Goal: Transaction & Acquisition: Purchase product/service

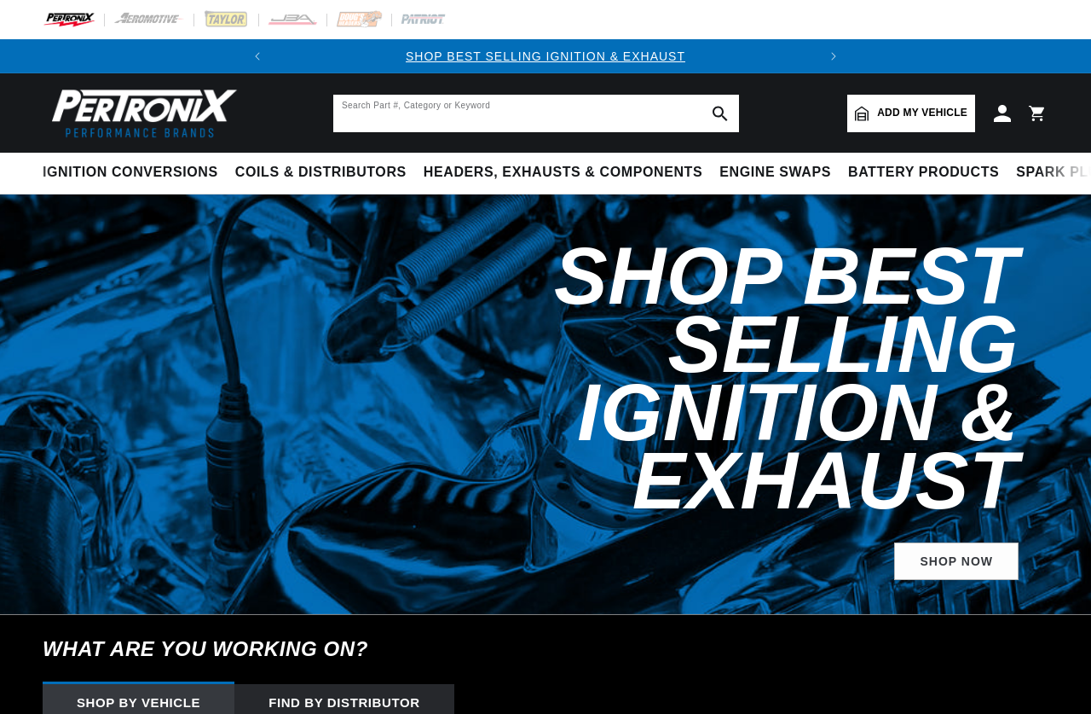
click at [465, 120] on input "text" at bounding box center [536, 114] width 406 height 38
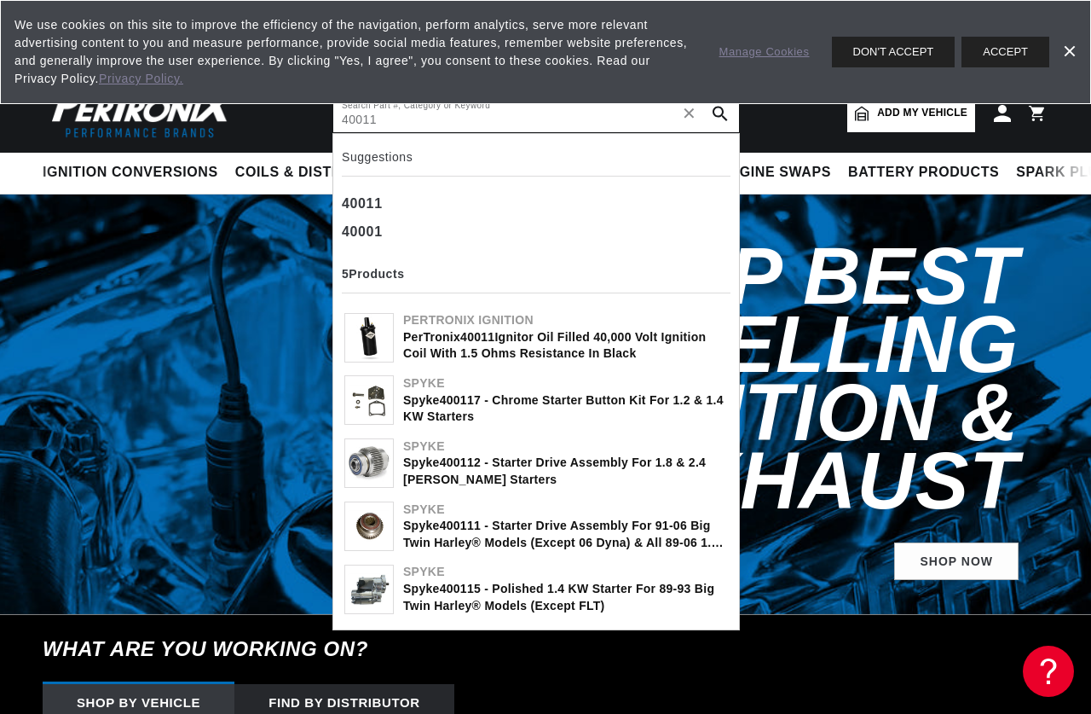
type input "40011"
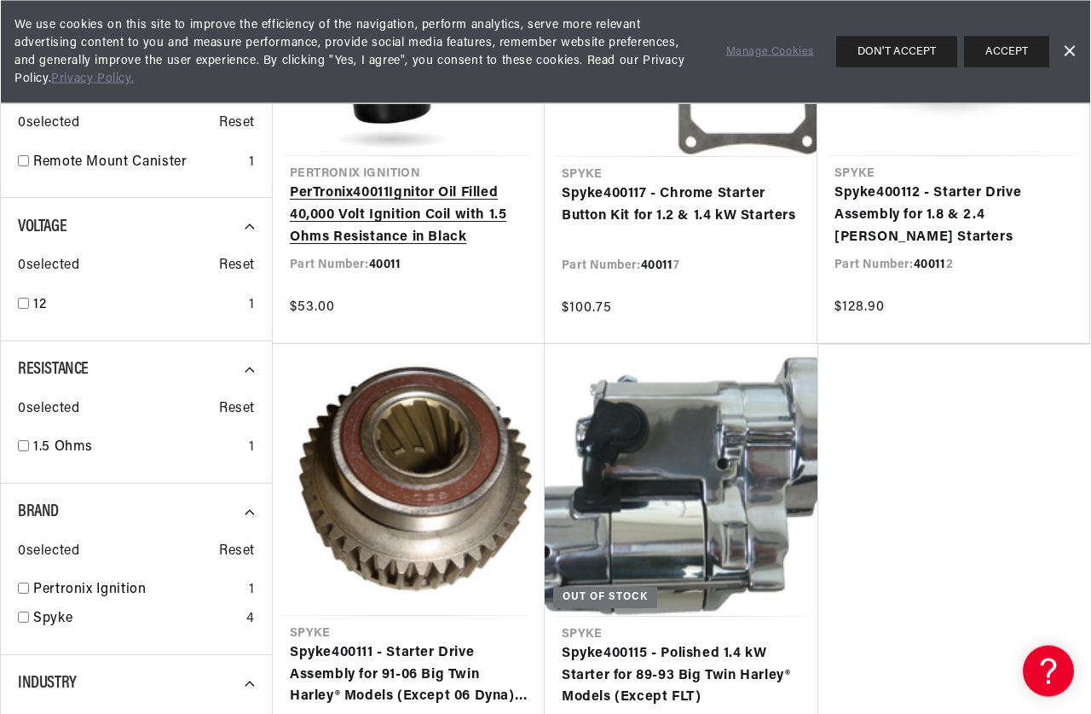
scroll to position [348, 0]
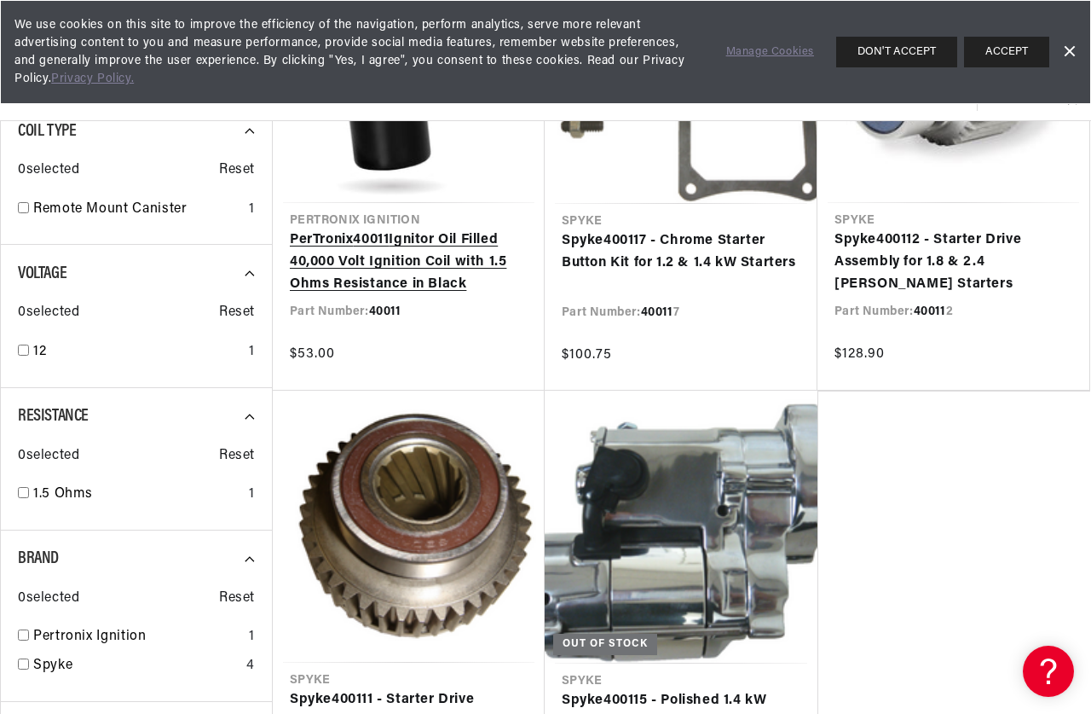
click at [439, 269] on link "PerTronix 40011 Ignitor Oil Filled 40,000 Volt Ignition Coil with 1.5 Ohms Resi…" at bounding box center [409, 262] width 238 height 66
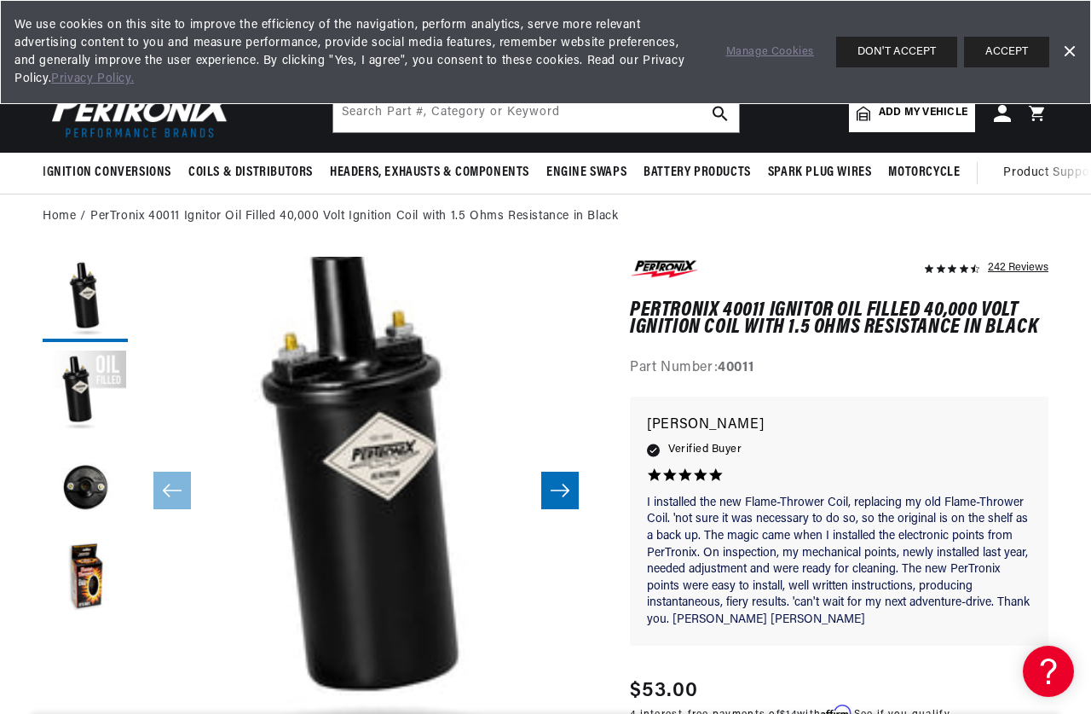
scroll to position [0, 517]
click at [91, 493] on button "Load image 3 in gallery view" at bounding box center [85, 486] width 85 height 85
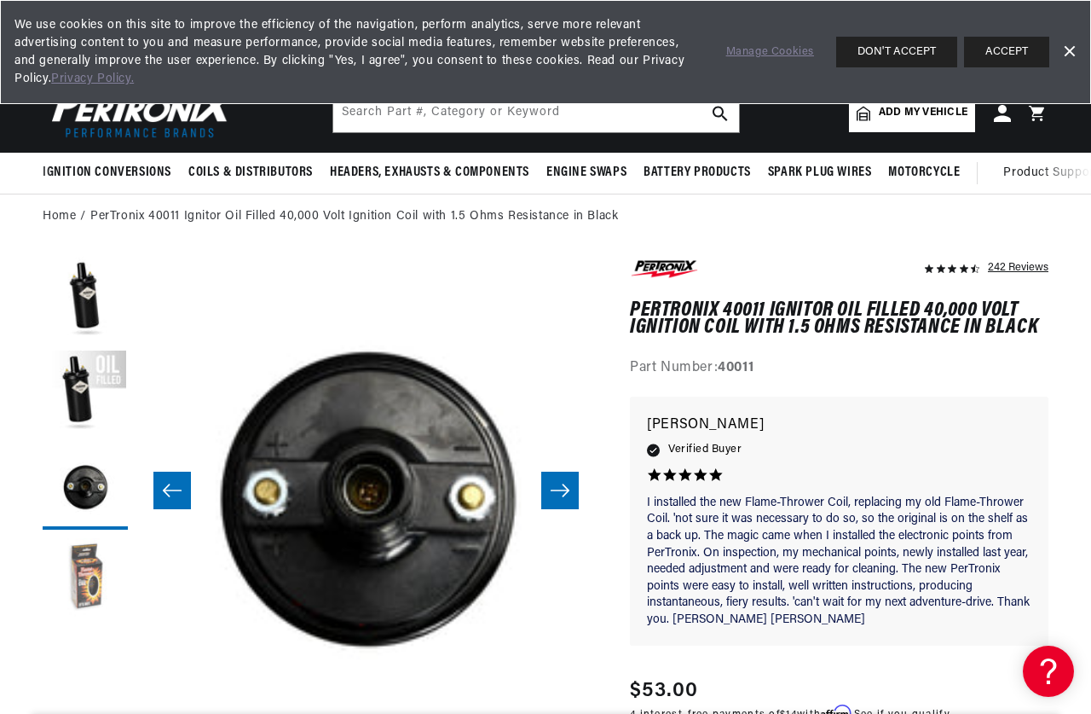
click at [102, 566] on button "Load image 4 in gallery view" at bounding box center [85, 580] width 85 height 85
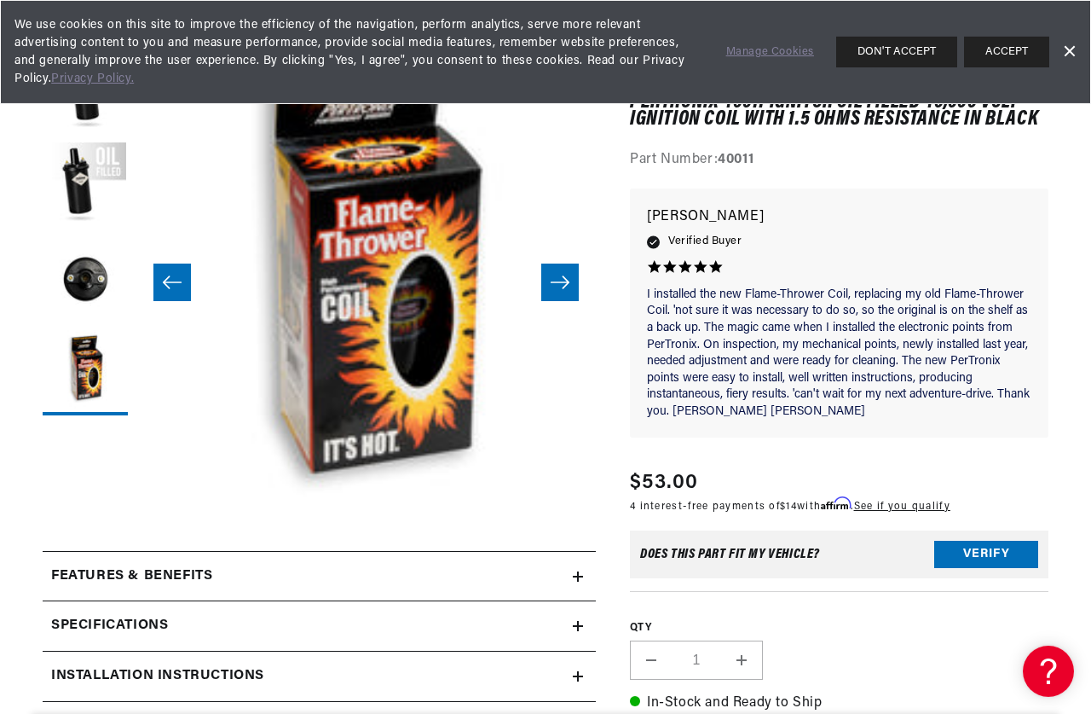
scroll to position [435, 0]
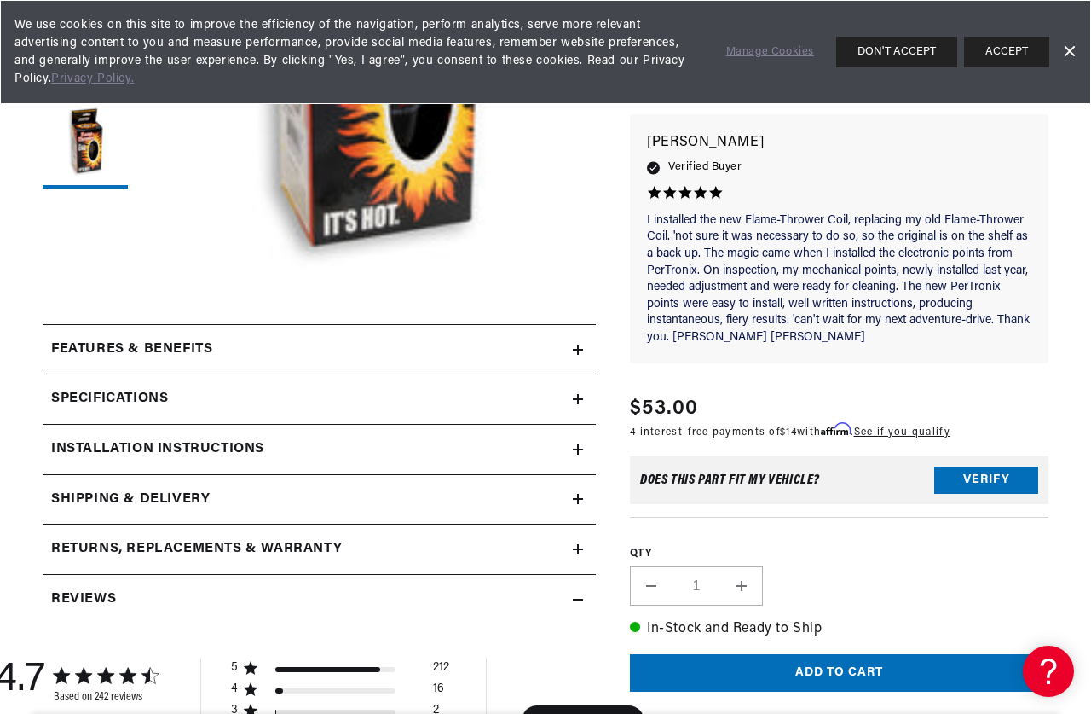
click at [257, 400] on div "Specifications" at bounding box center [308, 399] width 530 height 22
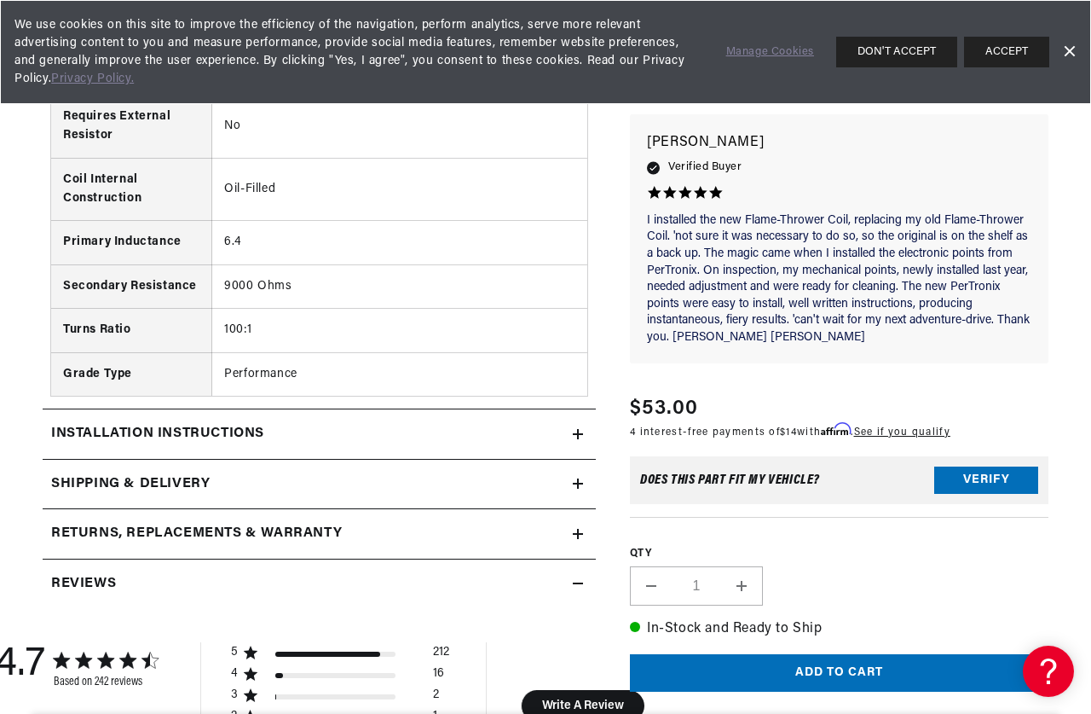
scroll to position [1826, 0]
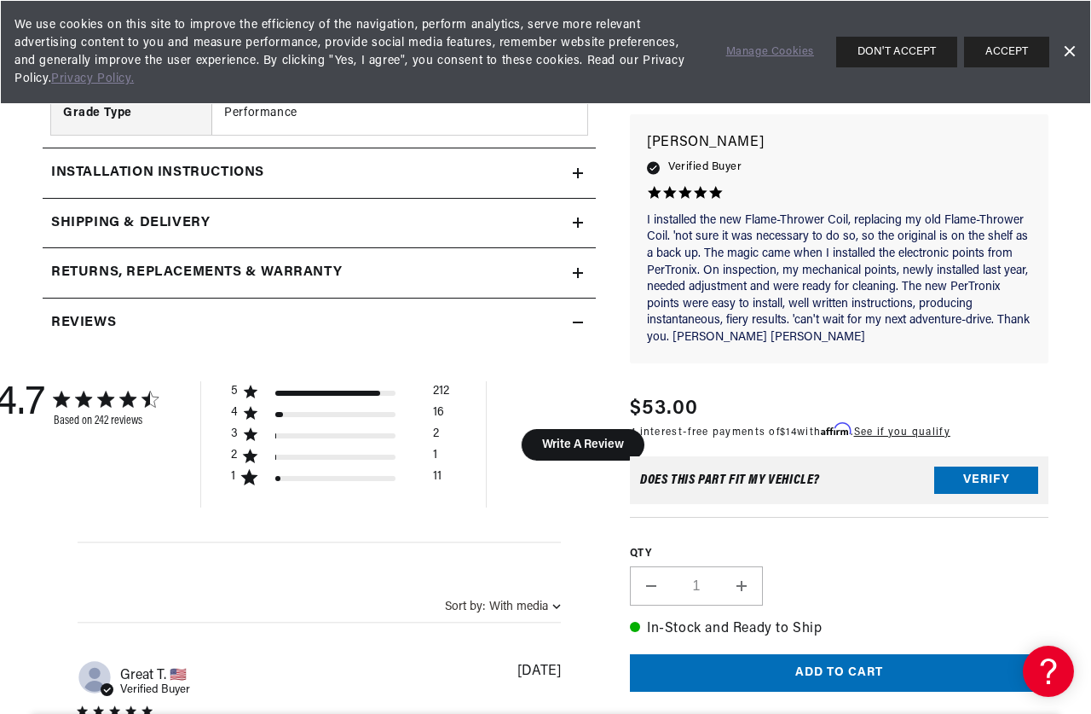
click at [228, 177] on h2 "Installation instructions" at bounding box center [157, 173] width 213 height 22
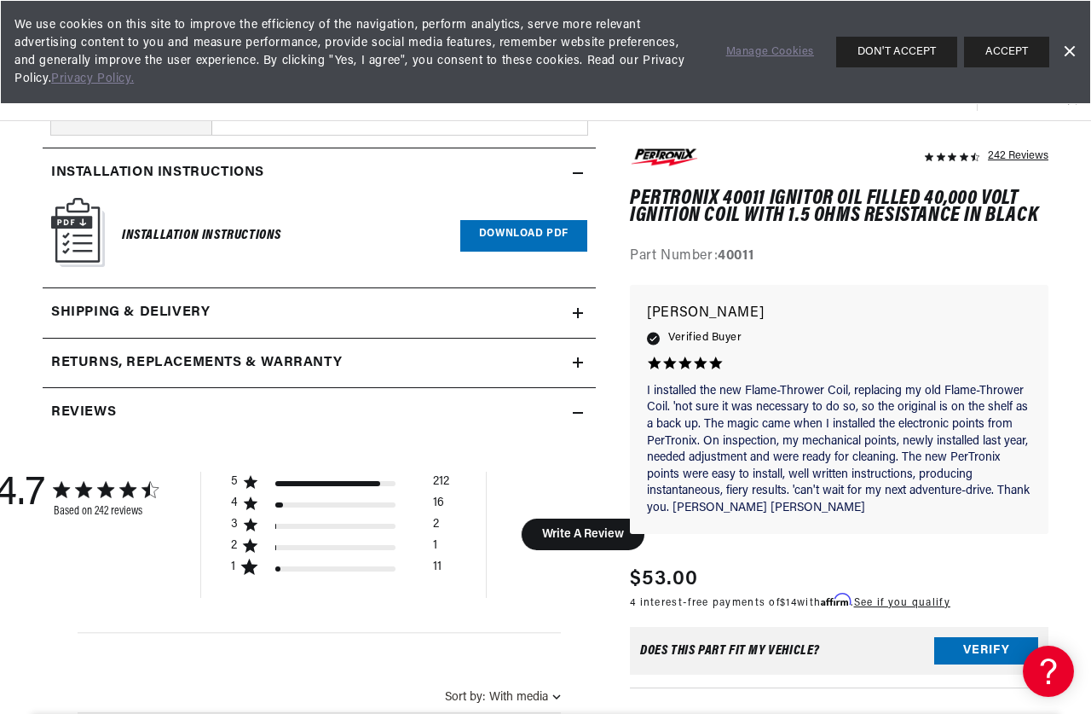
click at [578, 350] on summary "Returns, Replacements & Warranty" at bounding box center [319, 362] width 553 height 49
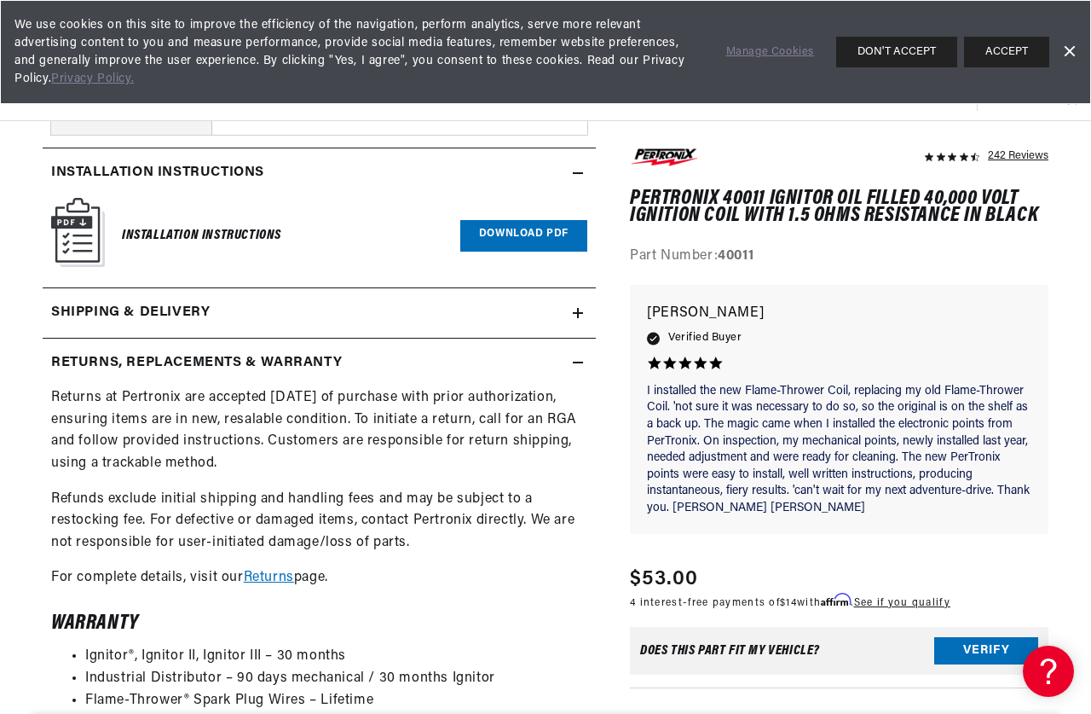
click at [575, 321] on summary "Shipping & Delivery" at bounding box center [319, 312] width 553 height 49
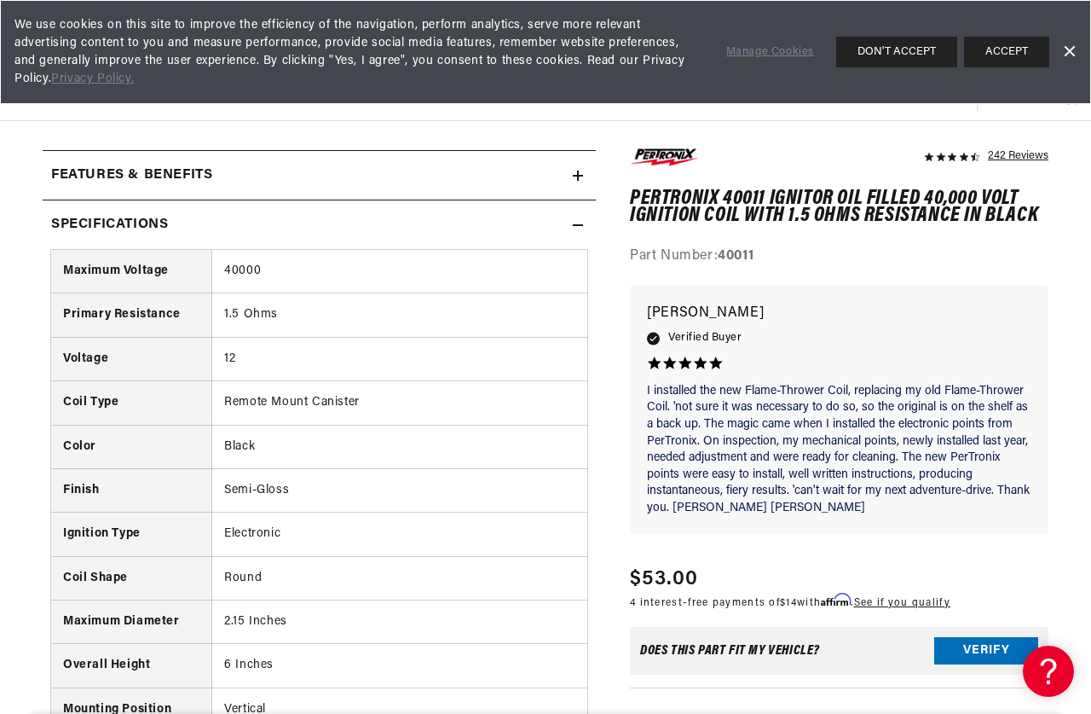
scroll to position [0, 517]
